Goal: Information Seeking & Learning: Learn about a topic

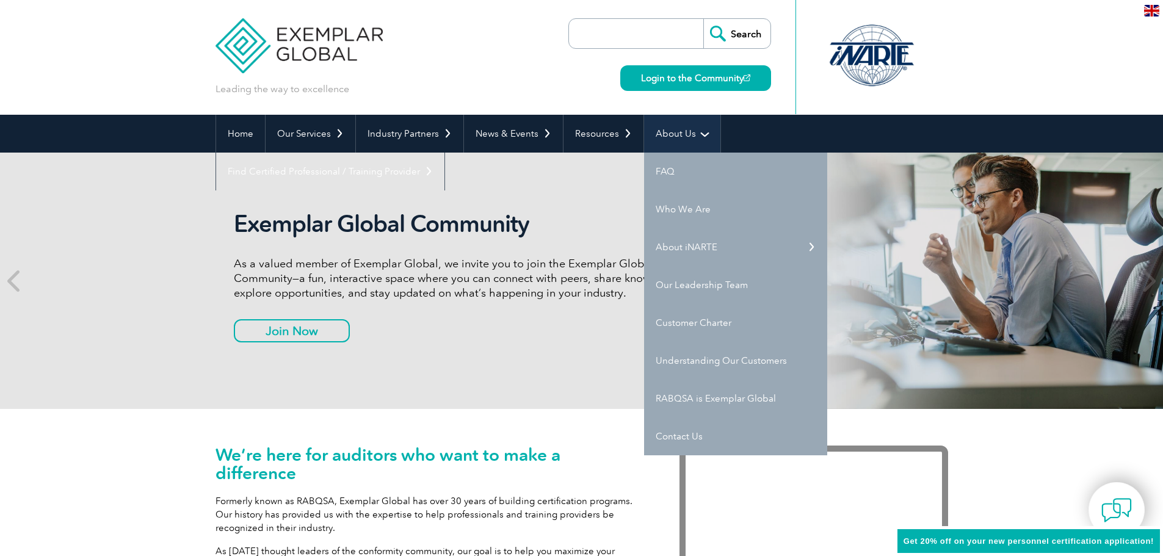
click at [680, 139] on link "About Us" at bounding box center [682, 134] width 76 height 38
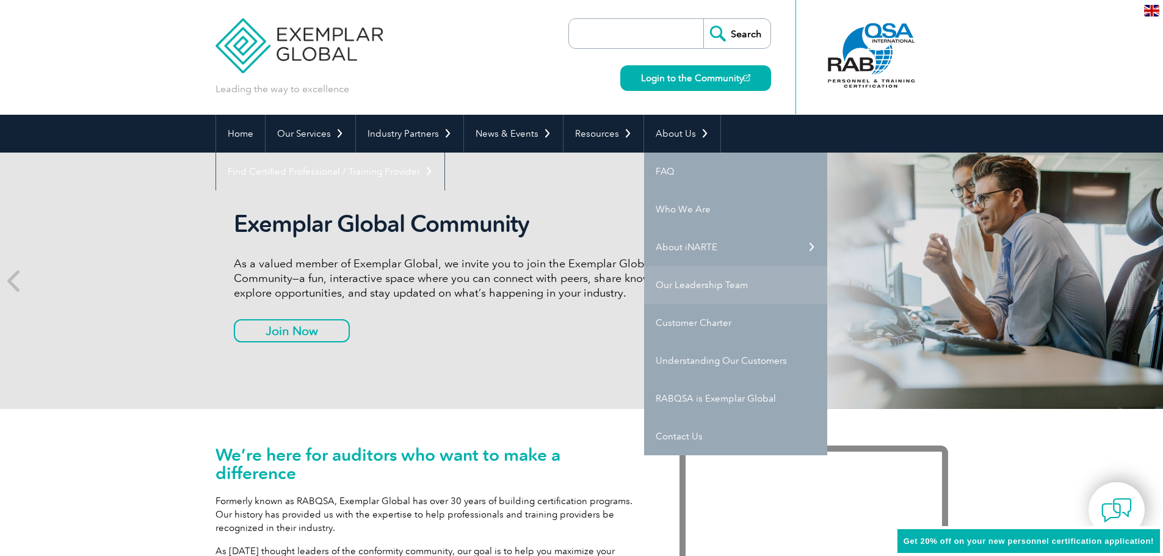
click at [729, 282] on link "Our Leadership Team" at bounding box center [735, 285] width 183 height 38
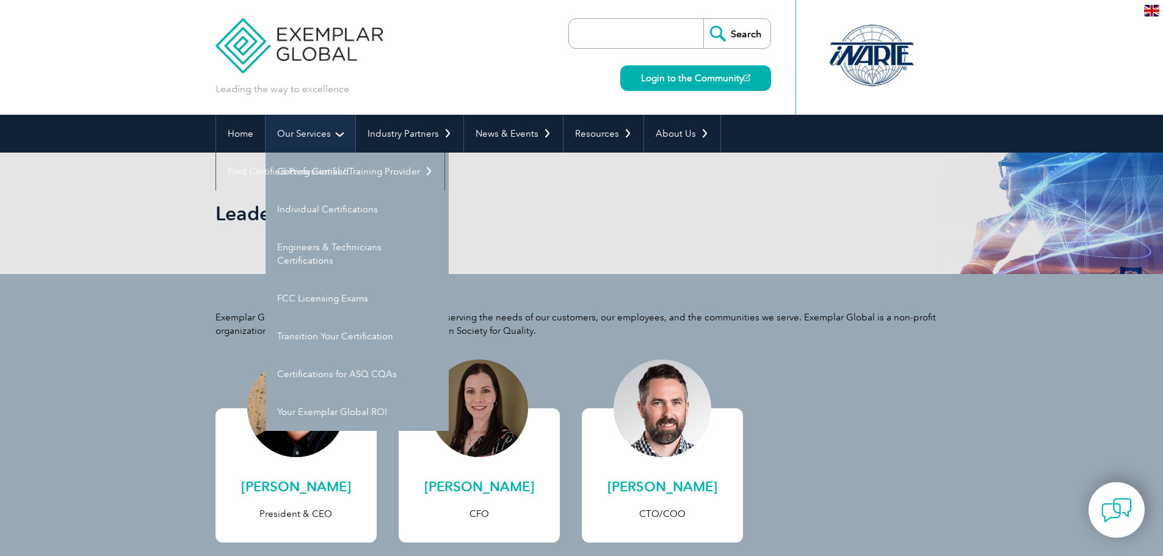
click at [316, 132] on link "Our Services" at bounding box center [310, 134] width 90 height 38
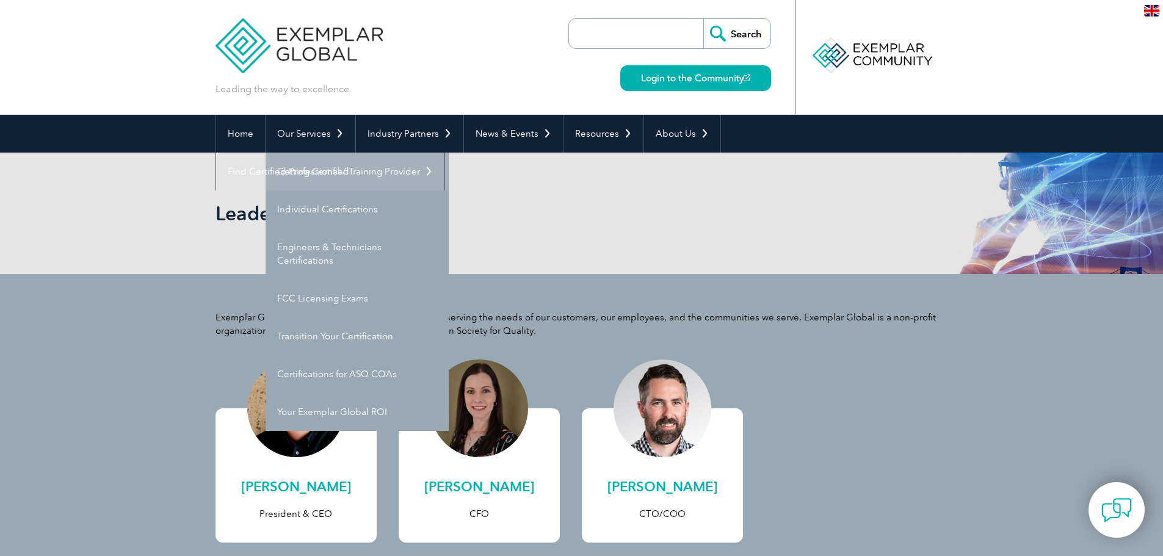
click at [320, 178] on link "Getting Certified" at bounding box center [356, 172] width 183 height 38
